Goal: Task Accomplishment & Management: Manage account settings

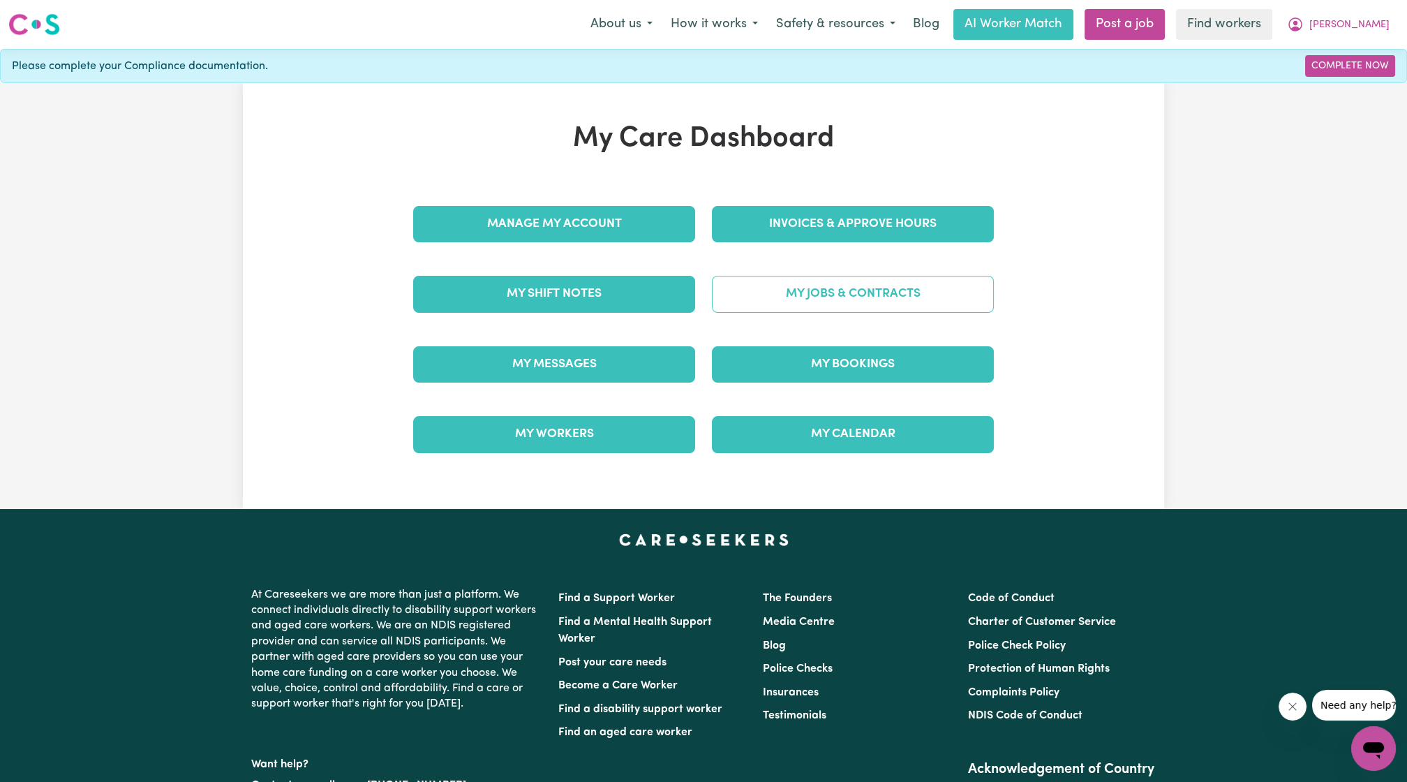
click at [817, 296] on link "My Jobs & Contracts" at bounding box center [853, 294] width 282 height 36
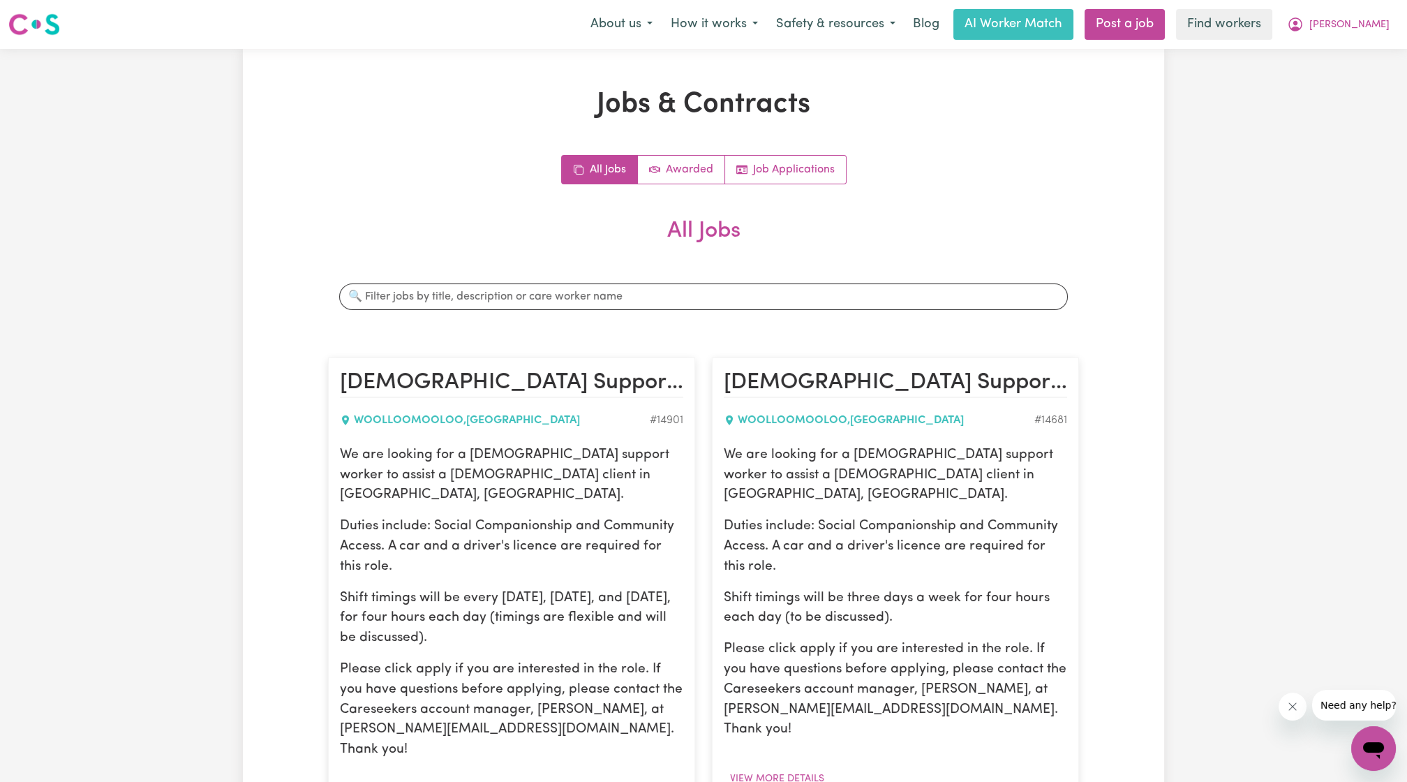
scroll to position [258, 0]
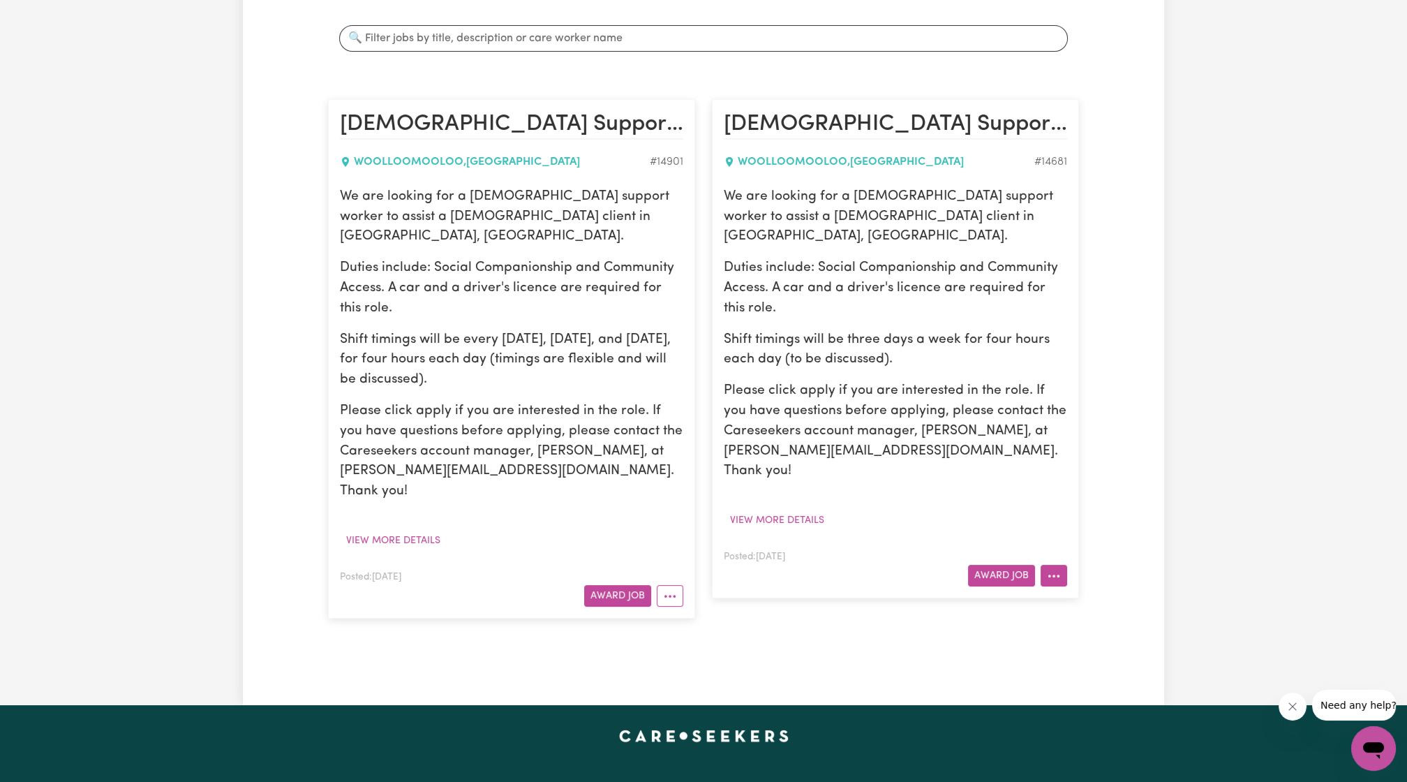
click at [1063, 565] on button "More options" at bounding box center [1054, 576] width 27 height 22
click at [1085, 594] on link "Hide Job" at bounding box center [1097, 608] width 110 height 28
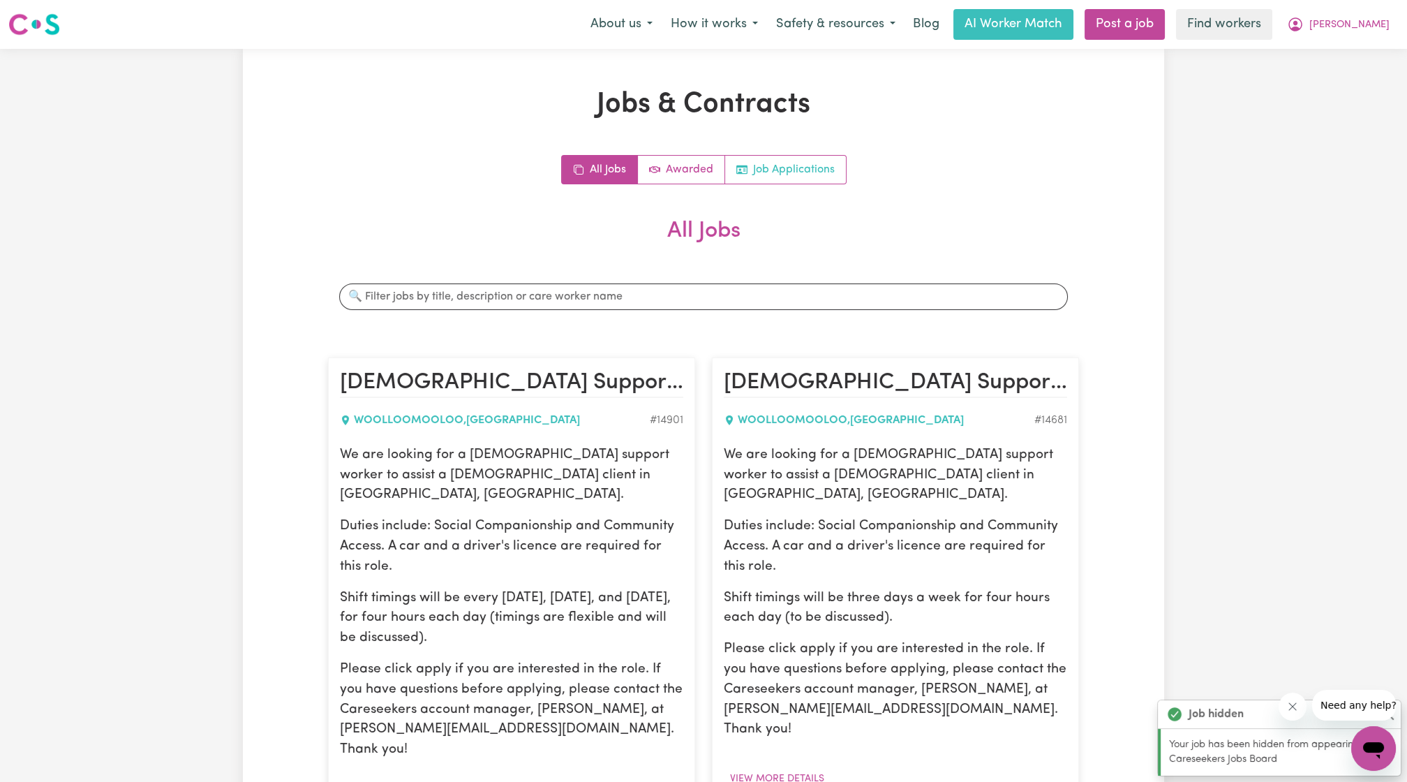
click at [756, 163] on link "Job Applications" at bounding box center [785, 170] width 121 height 28
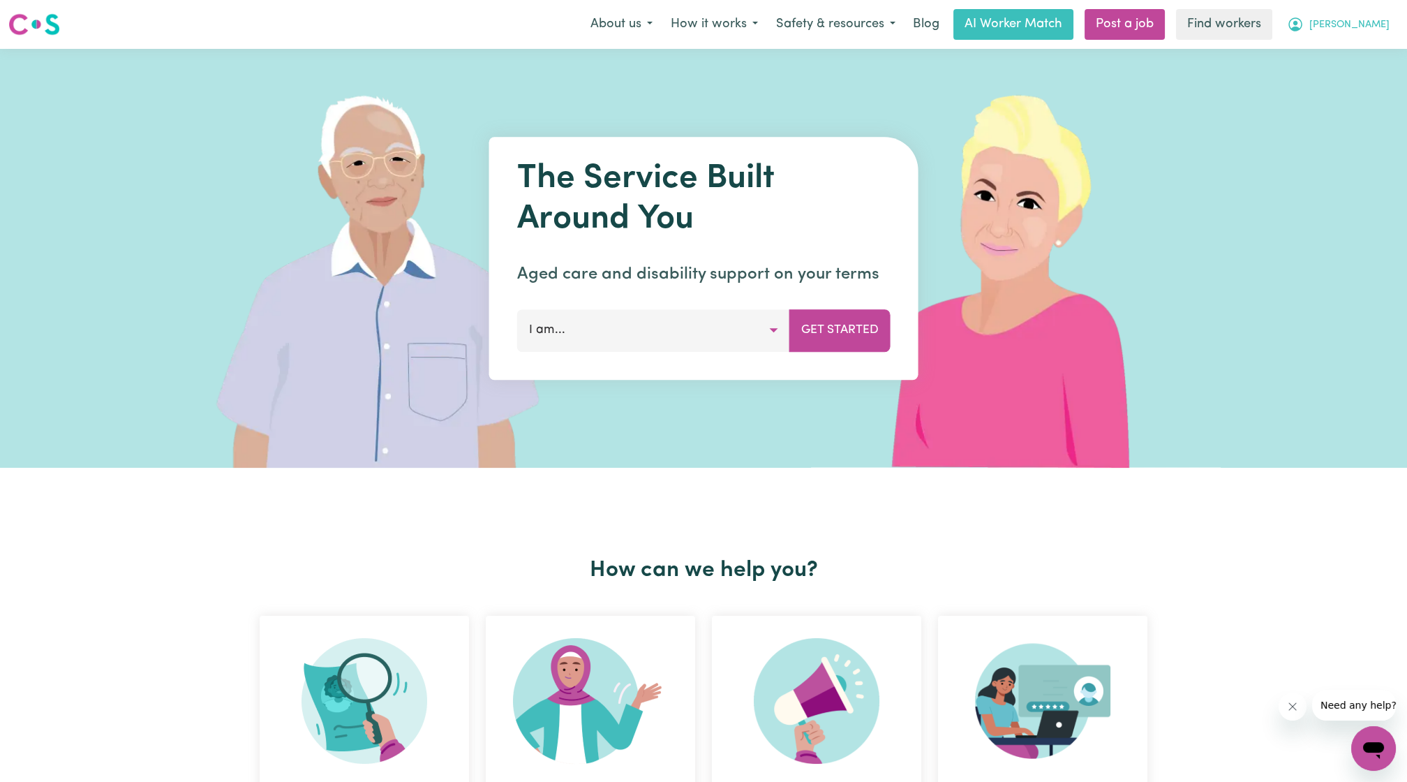
click at [1354, 19] on button "[PERSON_NAME]" at bounding box center [1338, 24] width 121 height 29
click at [1344, 74] on link "Logout" at bounding box center [1343, 80] width 110 height 27
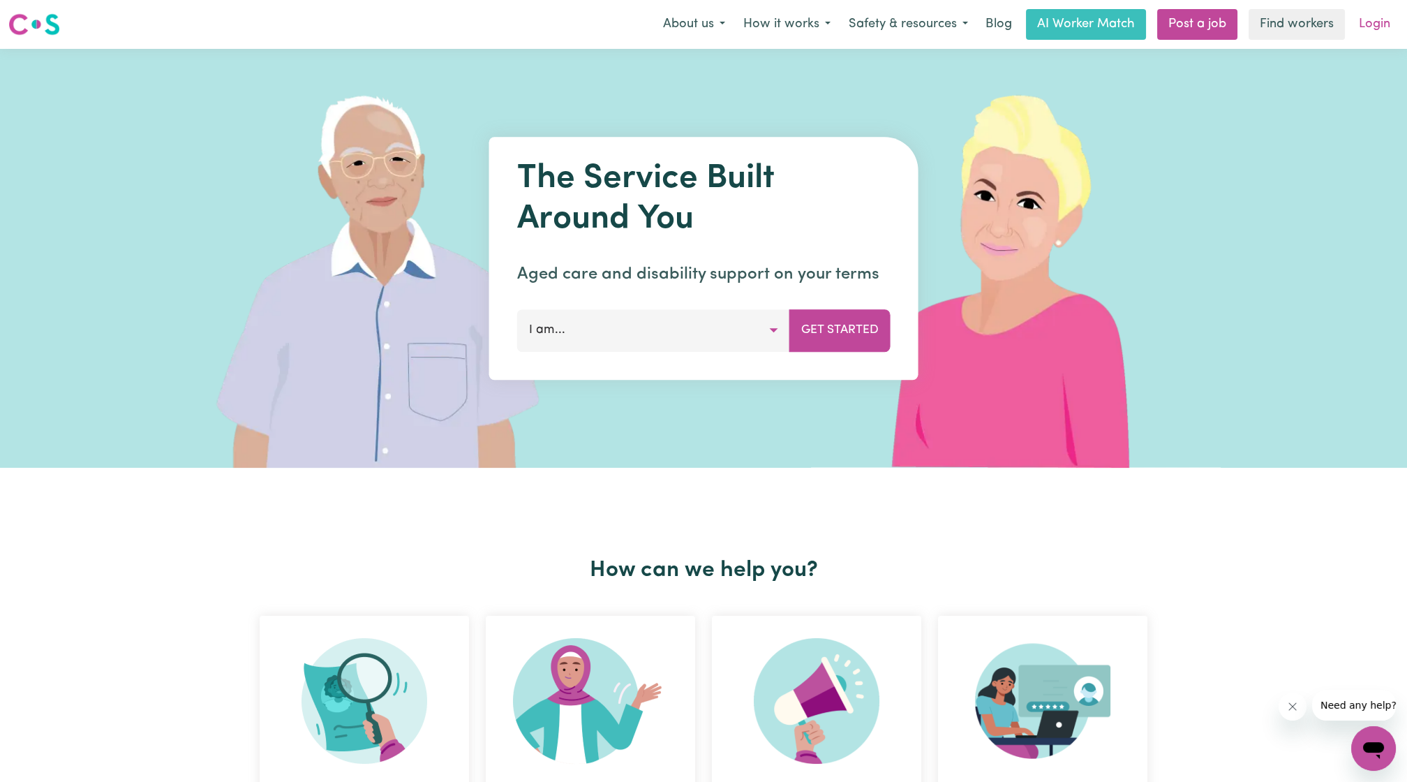
click at [1382, 29] on link "Login" at bounding box center [1375, 24] width 48 height 31
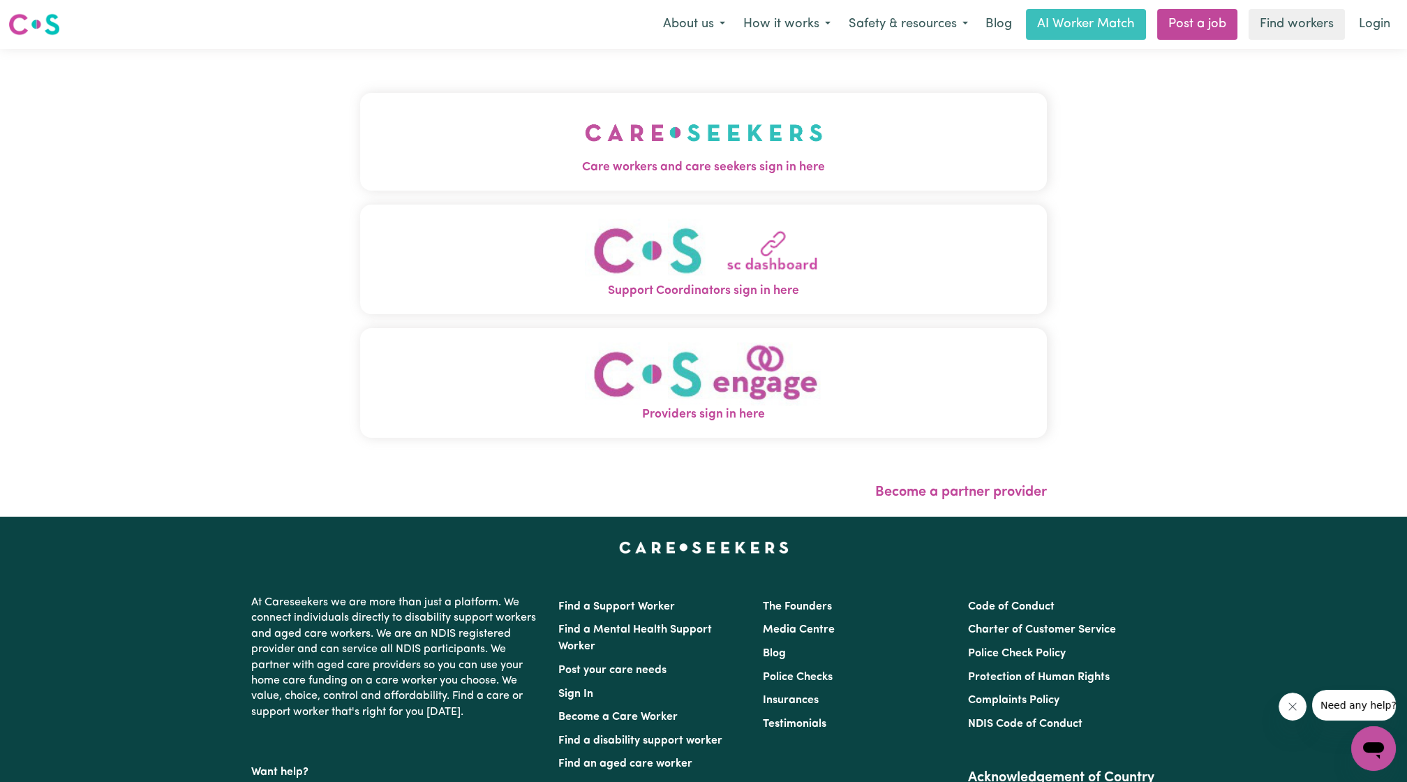
click at [482, 198] on div "Care workers and care seekers sign in here Support Coordinators sign in here Pr…" at bounding box center [703, 272] width 687 height 391
click at [508, 165] on span "Care workers and care seekers sign in here" at bounding box center [703, 167] width 687 height 18
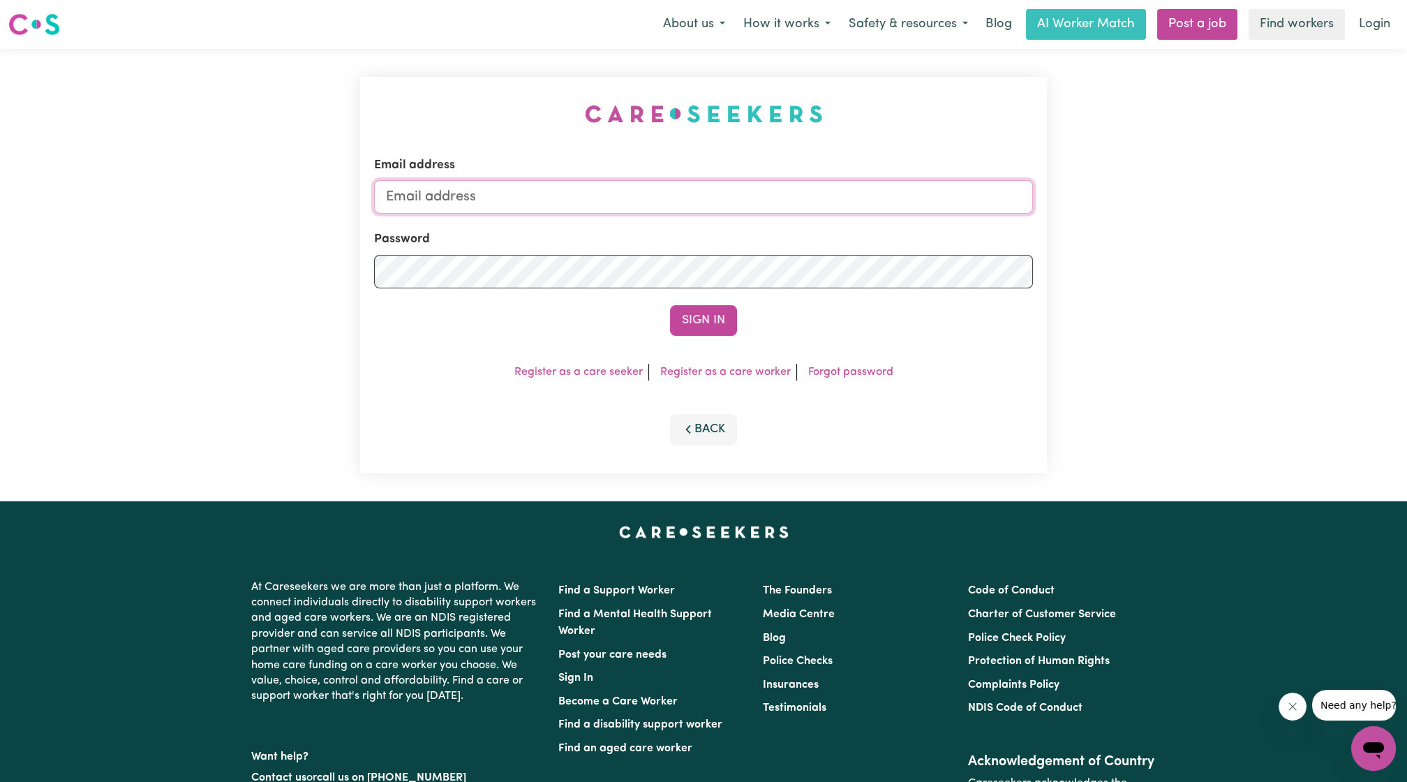
click at [556, 198] on input "Email address" at bounding box center [703, 197] width 659 height 34
drag, startPoint x: 456, startPoint y: 204, endPoint x: 854, endPoint y: 221, distance: 399.0
click at [854, 221] on form "Email address [EMAIL_ADDRESS][PERSON_NAME][DOMAIN_NAME] Password Sign In" at bounding box center [703, 245] width 659 height 179
type input "superuser~[EMAIL_ADDRESS][PERSON_NAME][DOMAIN_NAME]"
click at [701, 320] on button "Sign In" at bounding box center [703, 320] width 67 height 31
